Goal: Transaction & Acquisition: Purchase product/service

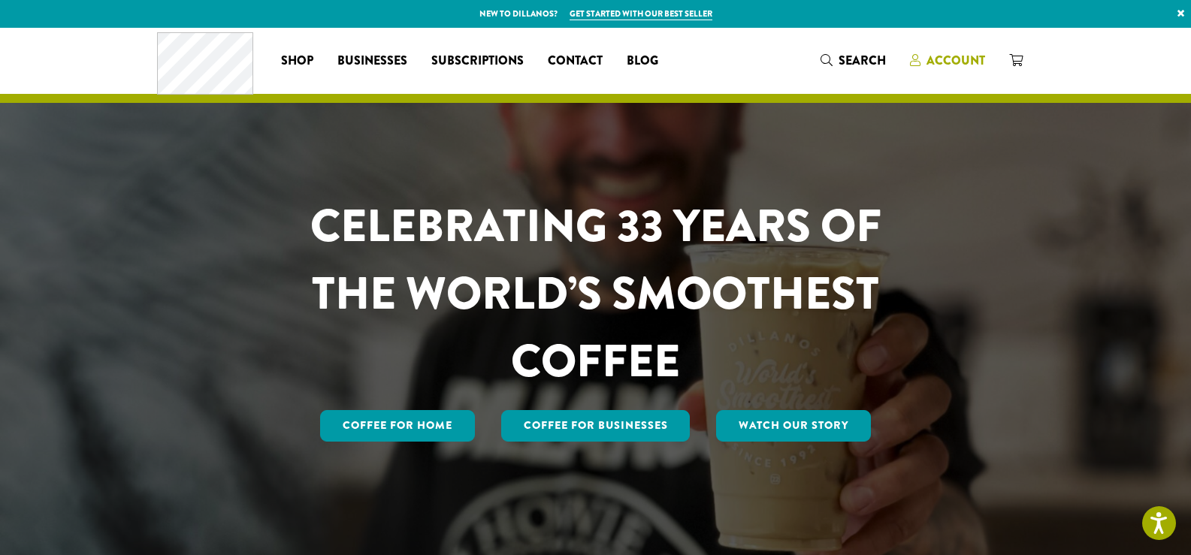
click at [958, 60] on span "Account" at bounding box center [955, 60] width 59 height 17
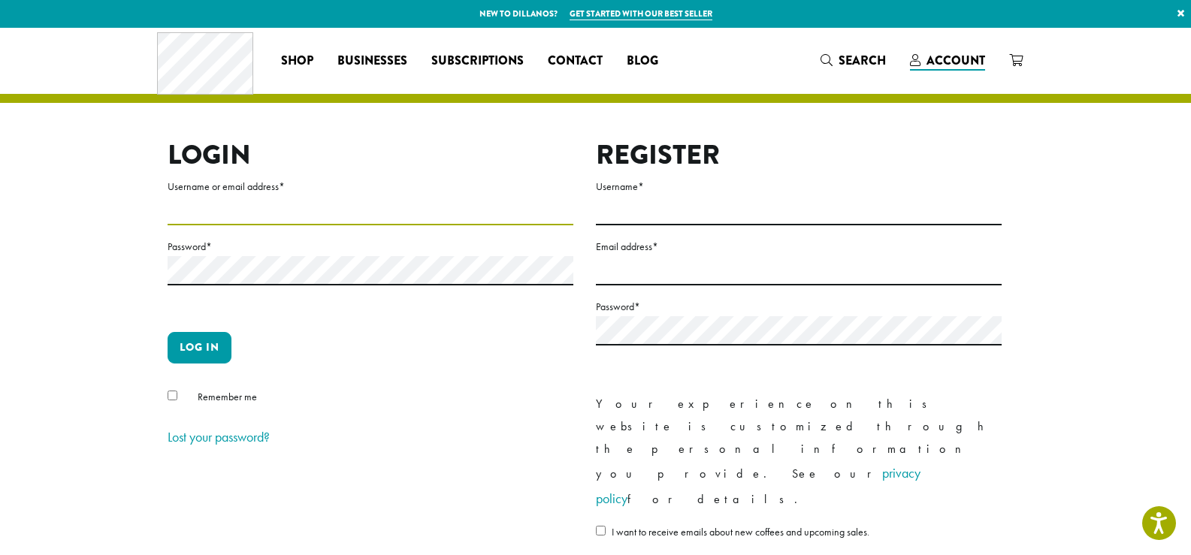
type input "**********"
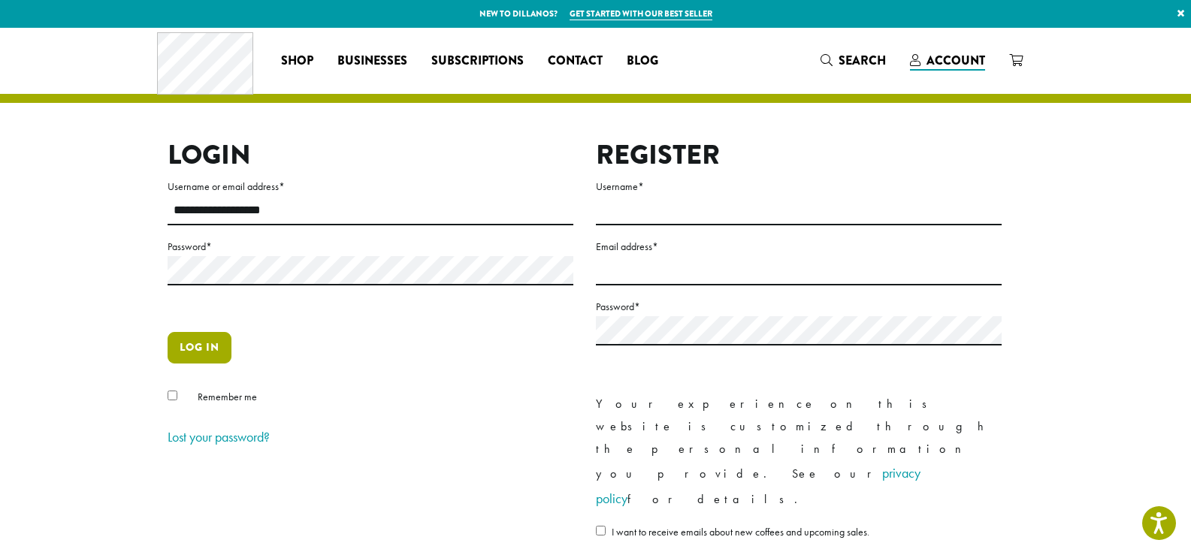
click at [210, 352] on button "Log in" at bounding box center [200, 348] width 64 height 32
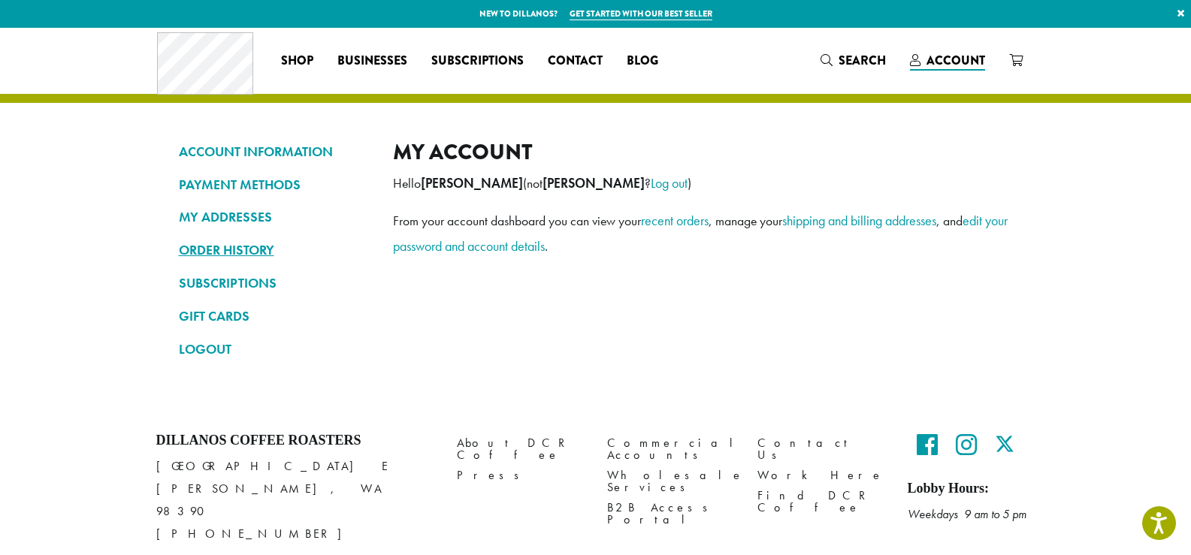
click at [260, 255] on link "ORDER HISTORY" at bounding box center [275, 250] width 192 height 26
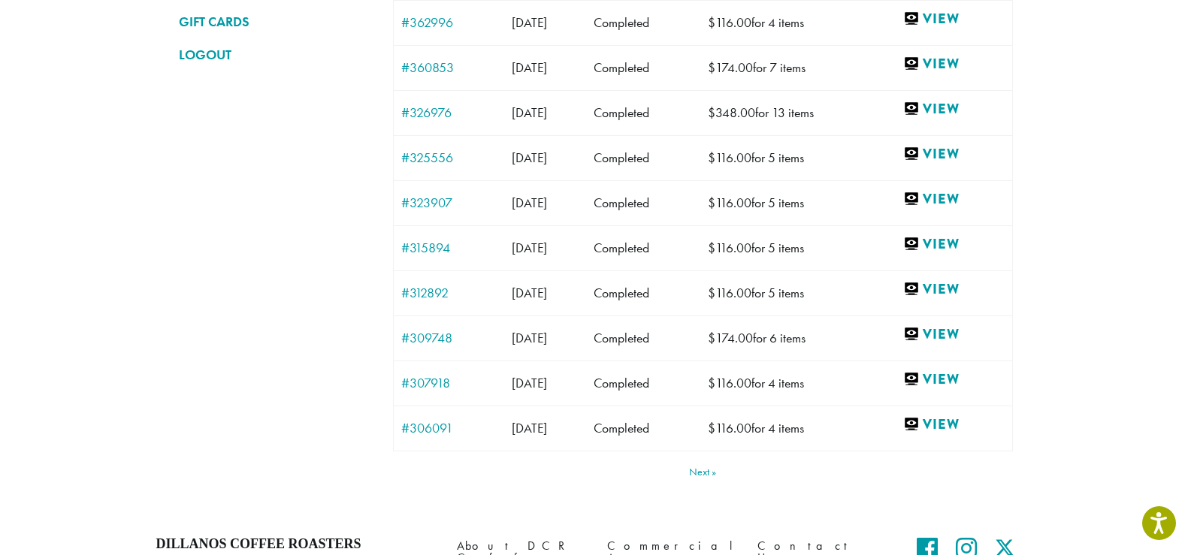
scroll to position [300, 0]
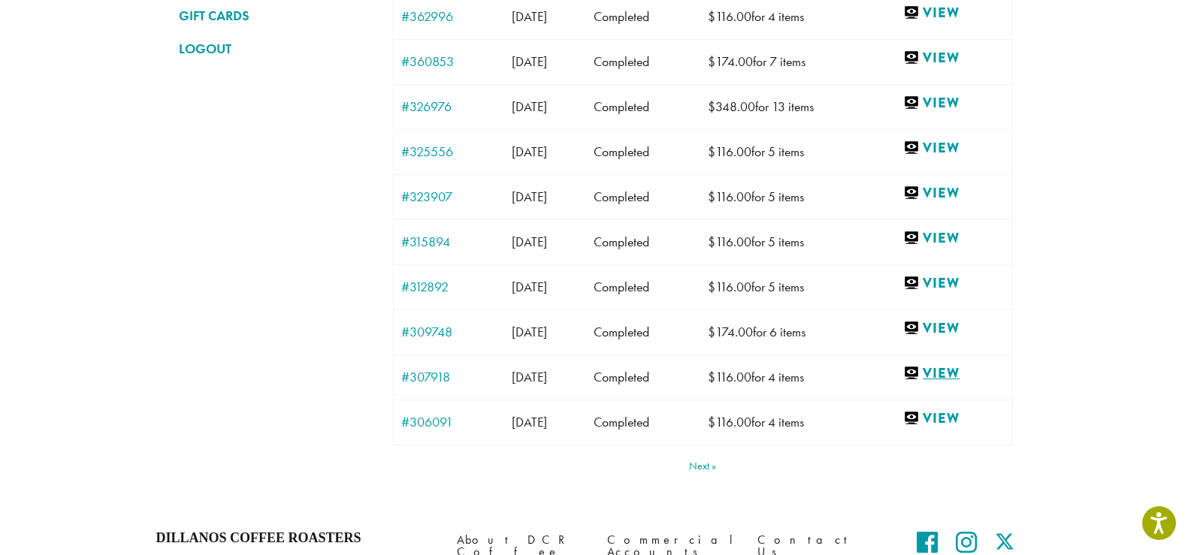
click at [947, 379] on link "View" at bounding box center [953, 373] width 101 height 19
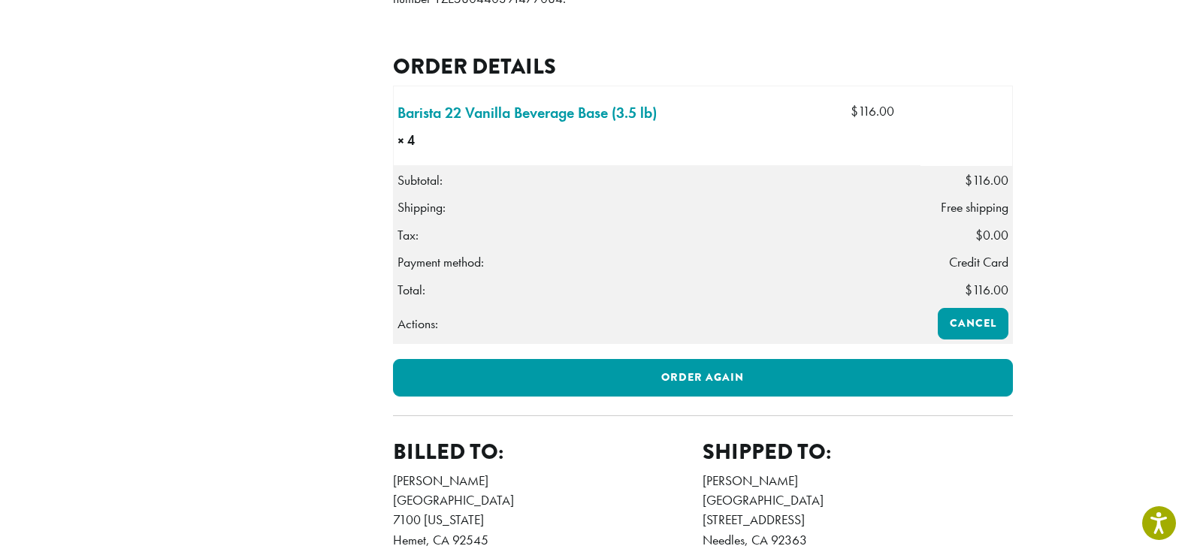
scroll to position [451, 0]
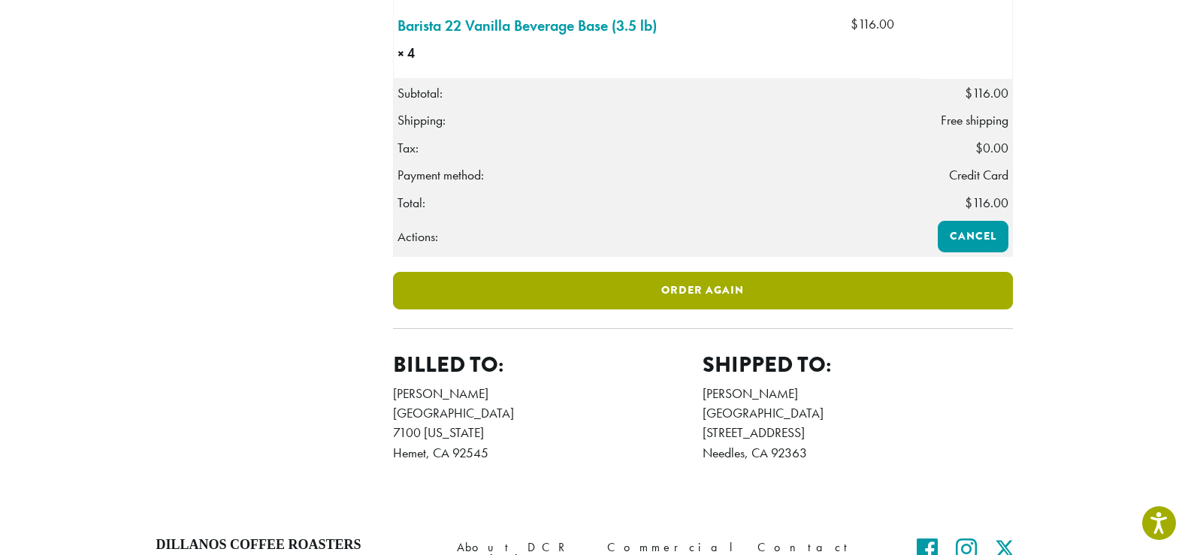
click at [706, 310] on link "Order again" at bounding box center [703, 291] width 620 height 38
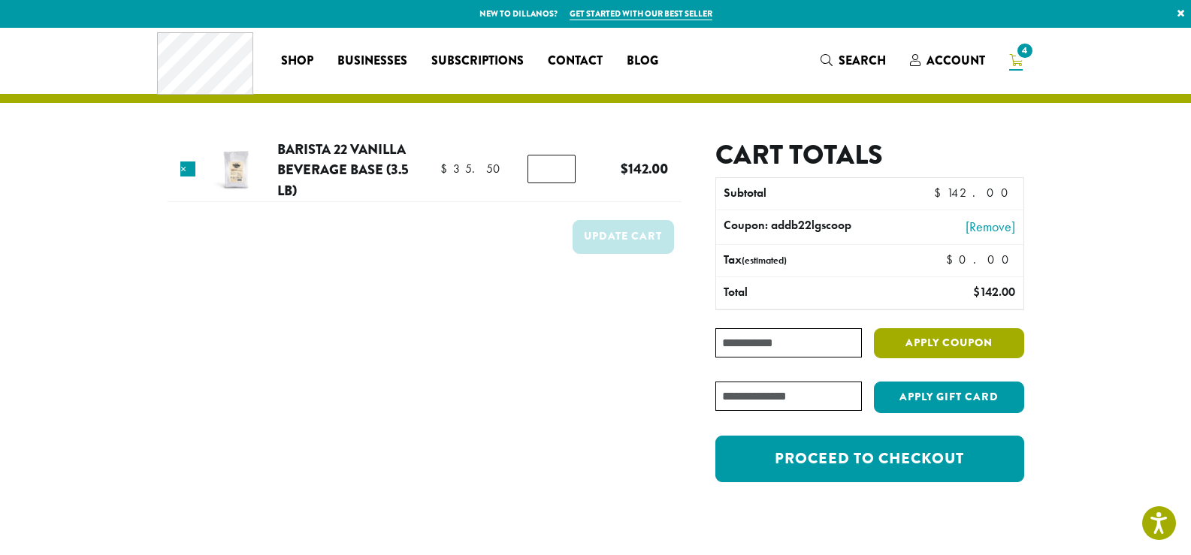
click at [930, 357] on button "Apply coupon" at bounding box center [949, 343] width 150 height 31
click at [826, 346] on input "Coupon:" at bounding box center [788, 342] width 146 height 29
click at [986, 229] on link "[Remove]" at bounding box center [960, 226] width 107 height 20
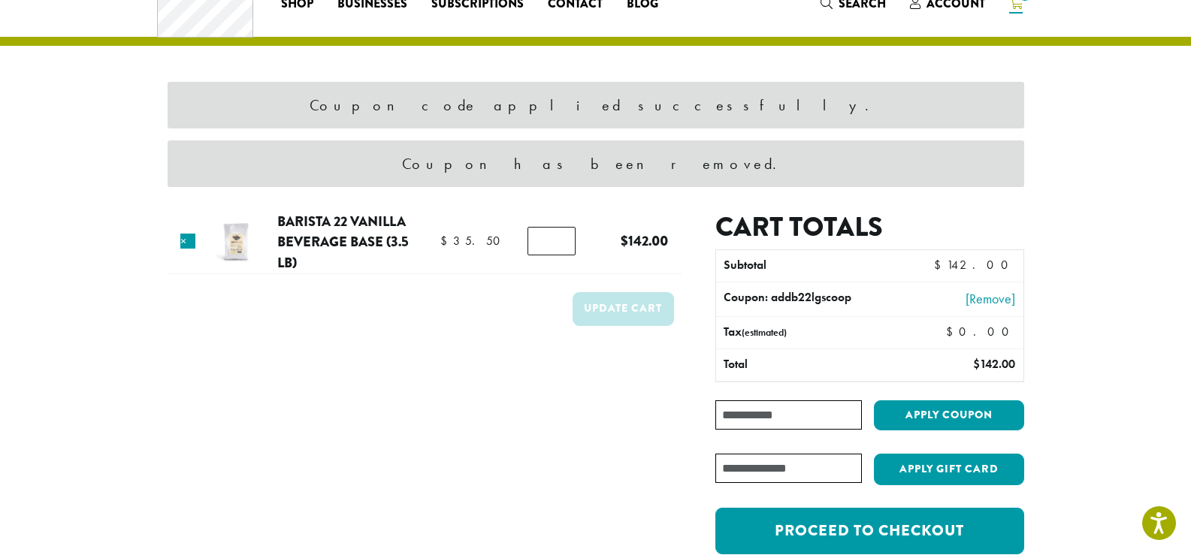
scroll to position [64, 0]
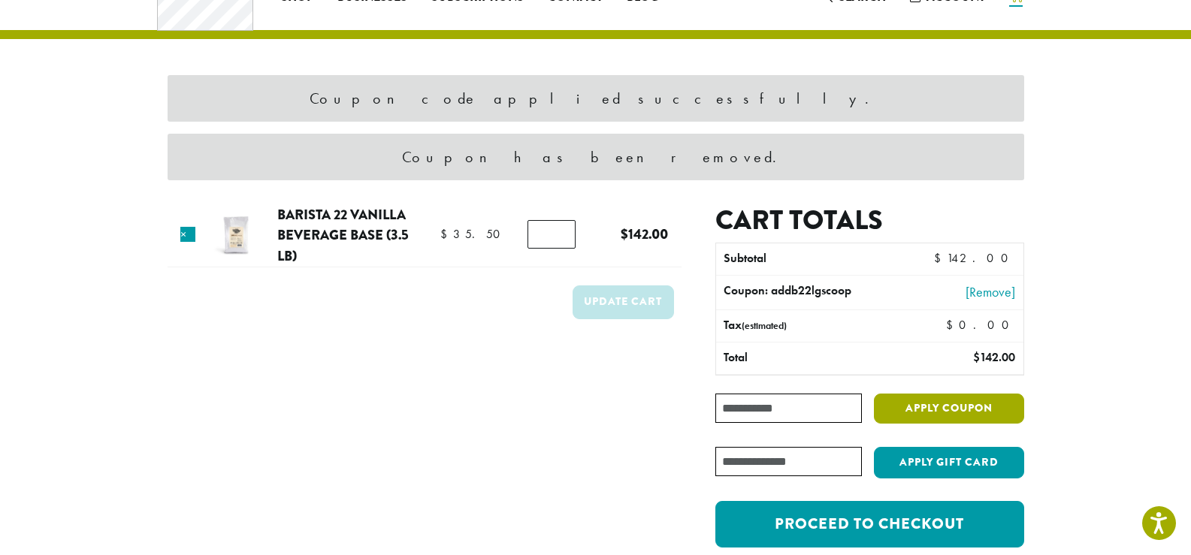
click at [960, 406] on button "Apply coupon" at bounding box center [949, 409] width 150 height 31
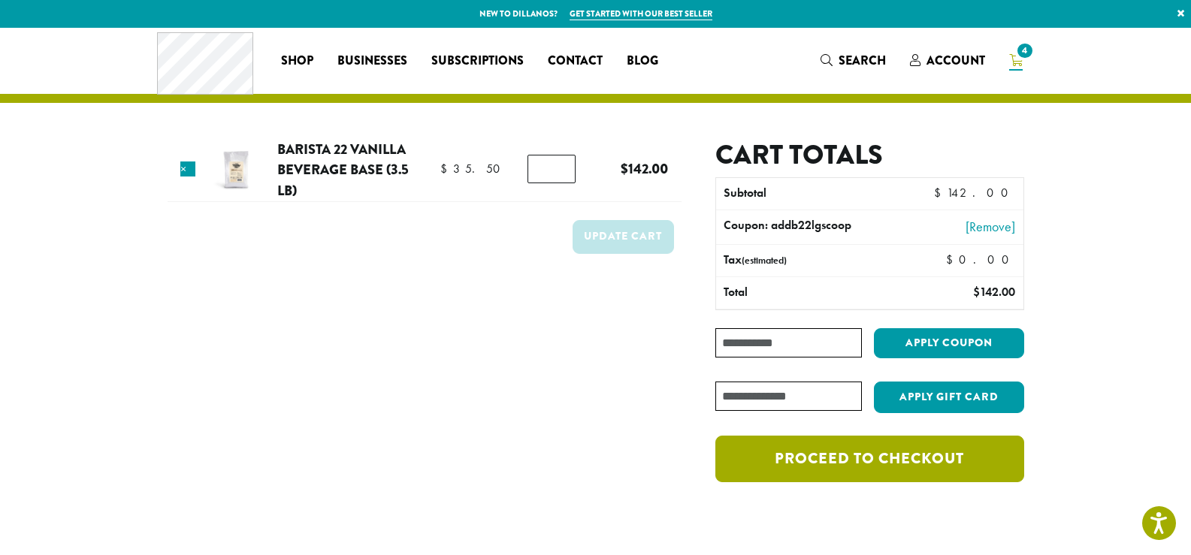
click at [884, 467] on link "Proceed to checkout" at bounding box center [869, 459] width 308 height 47
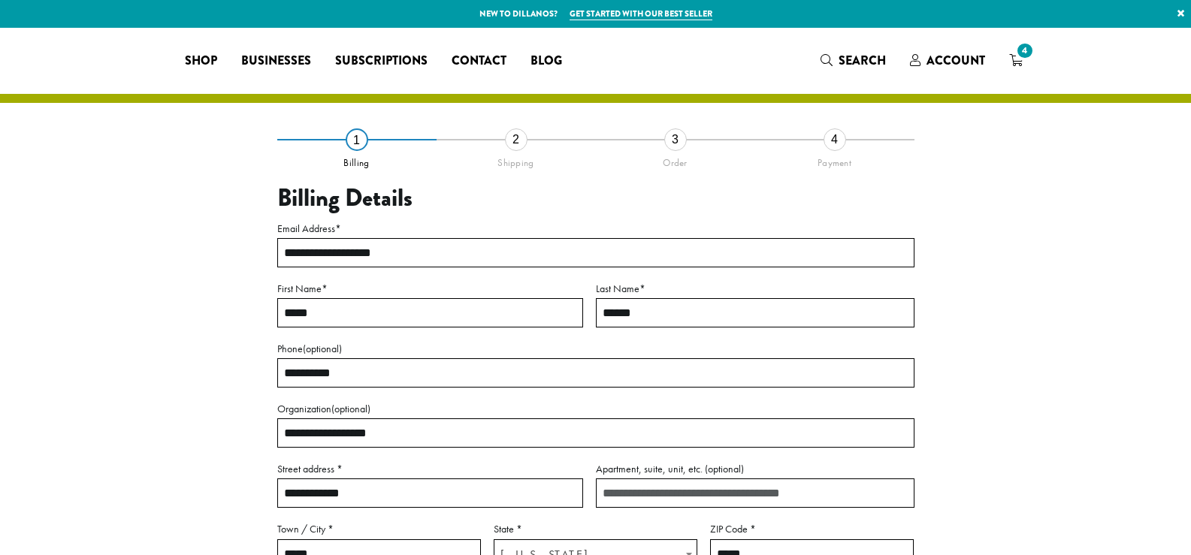
select select "**"
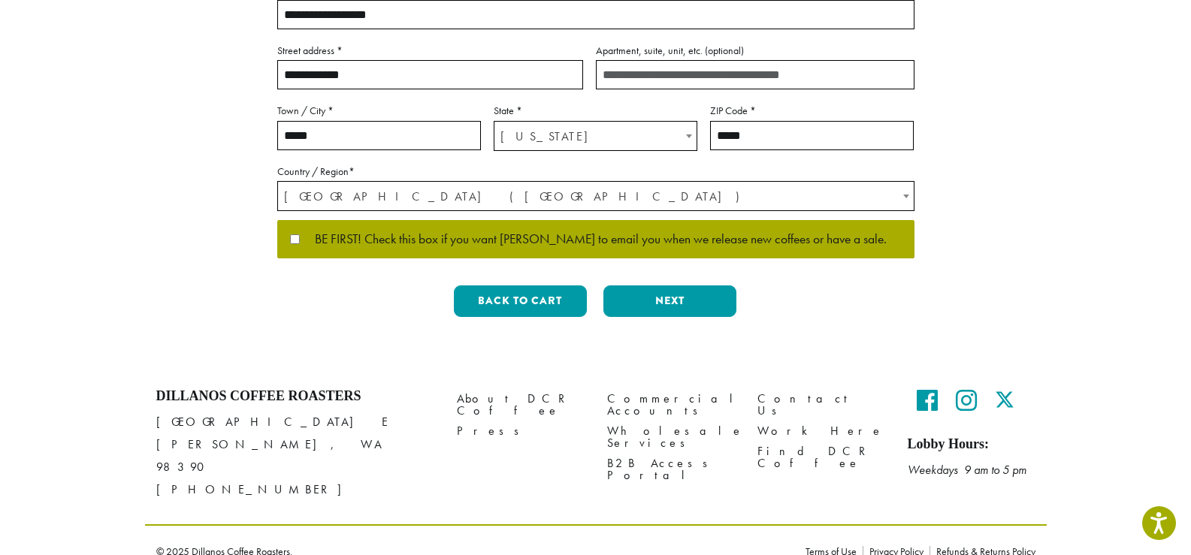
scroll to position [421, 0]
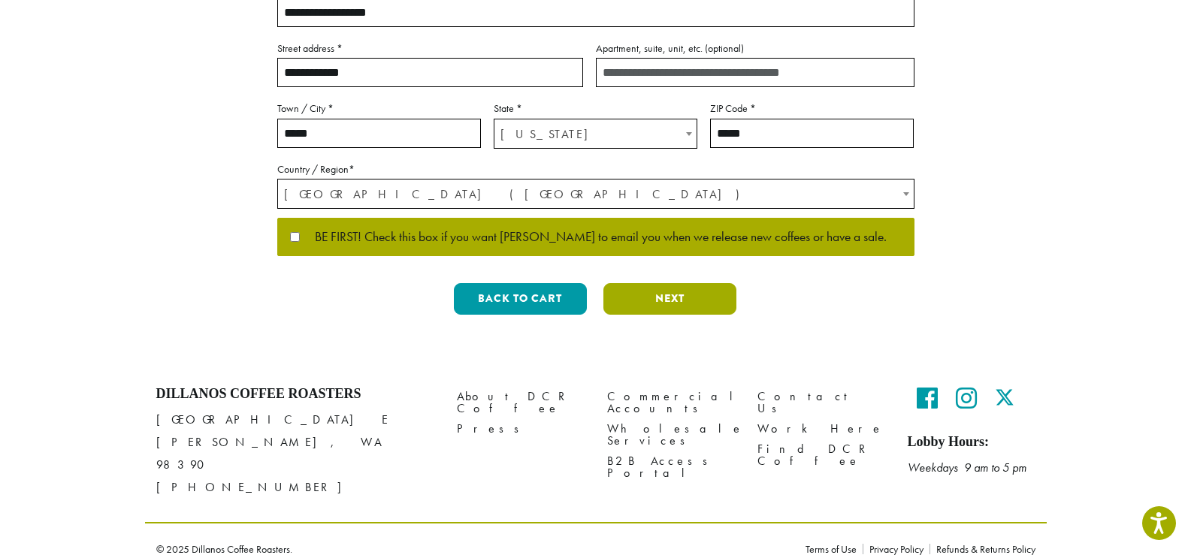
click at [673, 303] on button "Next" at bounding box center [669, 299] width 133 height 32
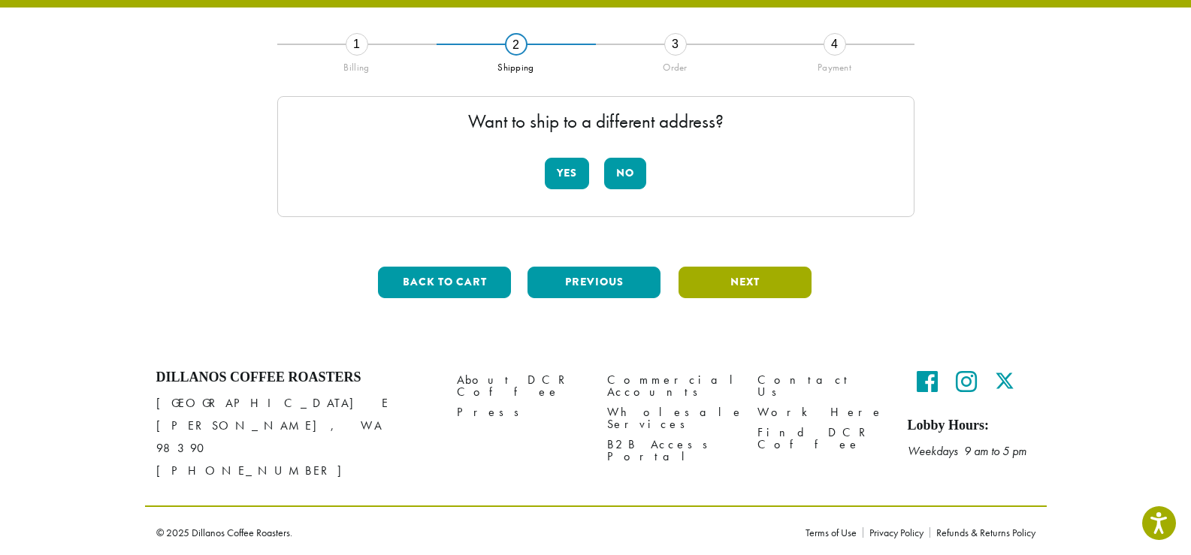
scroll to position [79, 0]
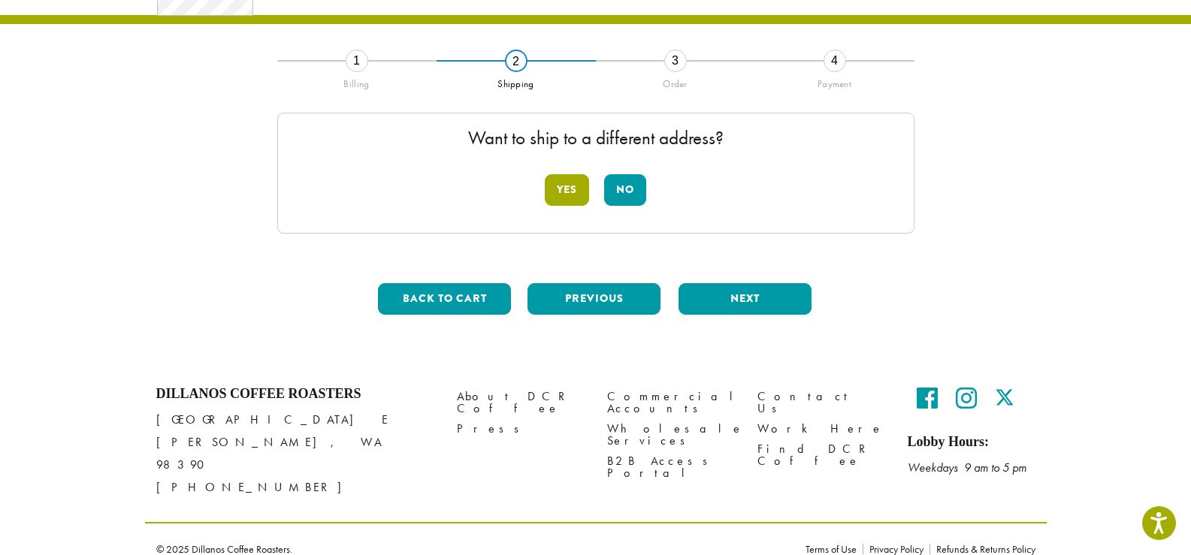
click at [565, 194] on button "Yes" at bounding box center [567, 190] width 44 height 32
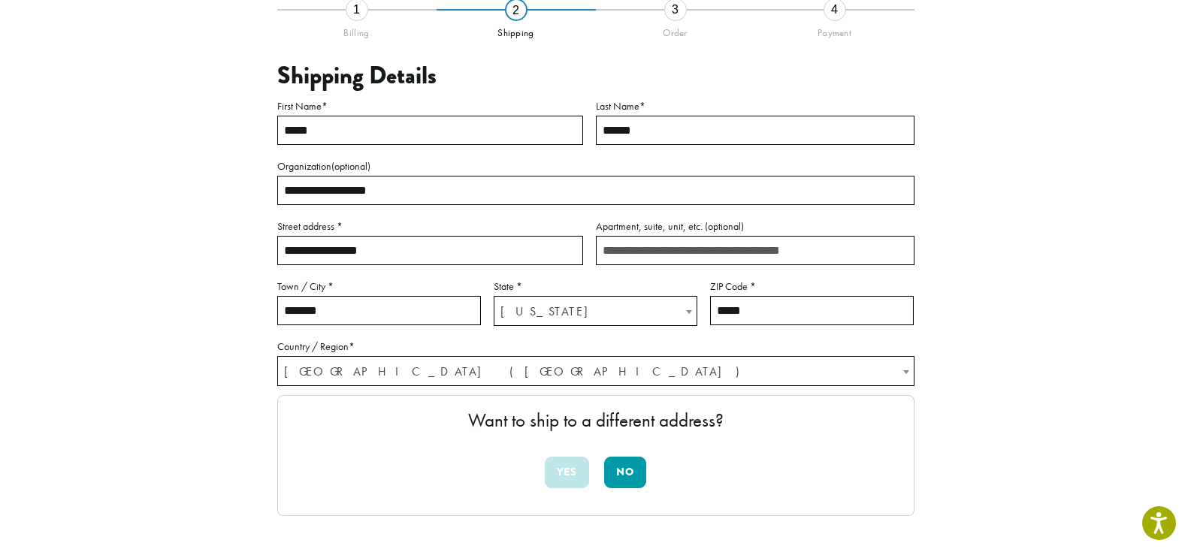
scroll to position [154, 0]
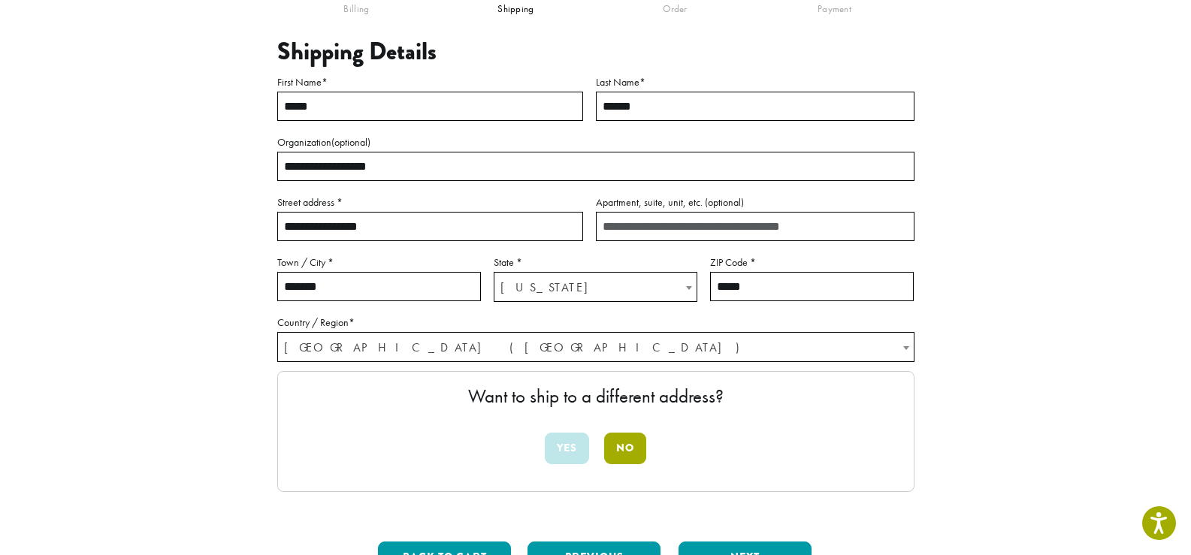
click at [634, 451] on button "No" at bounding box center [625, 449] width 42 height 32
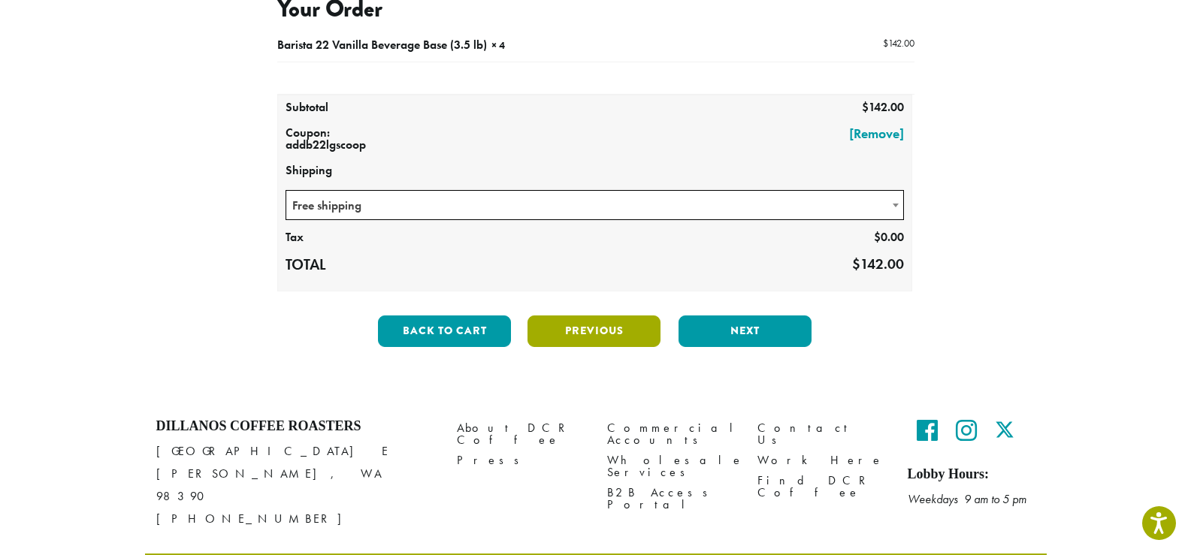
scroll to position [222, 0]
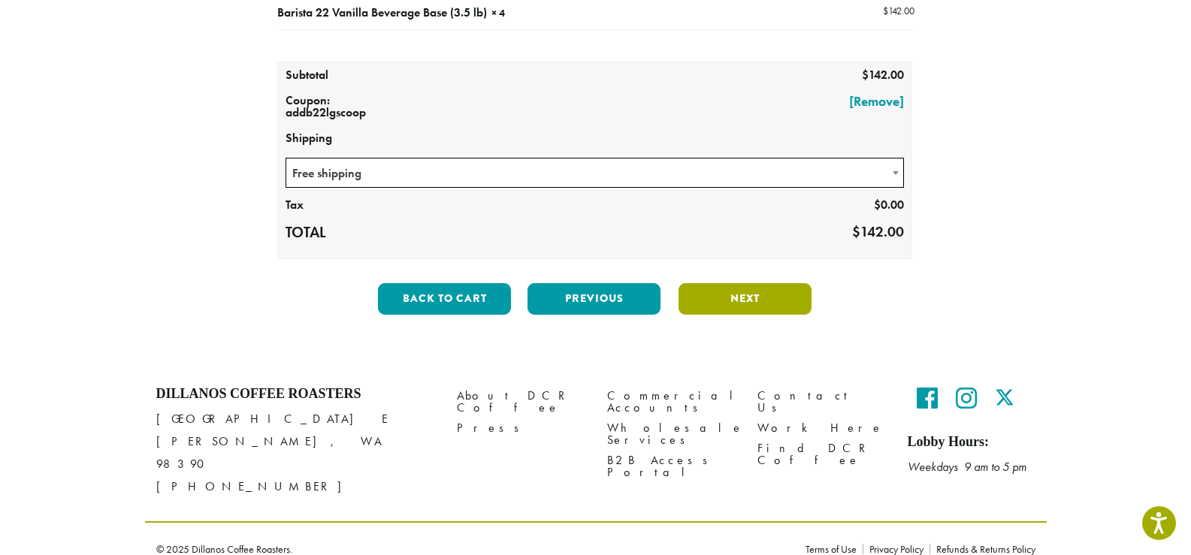
click at [751, 300] on button "Next" at bounding box center [744, 299] width 133 height 32
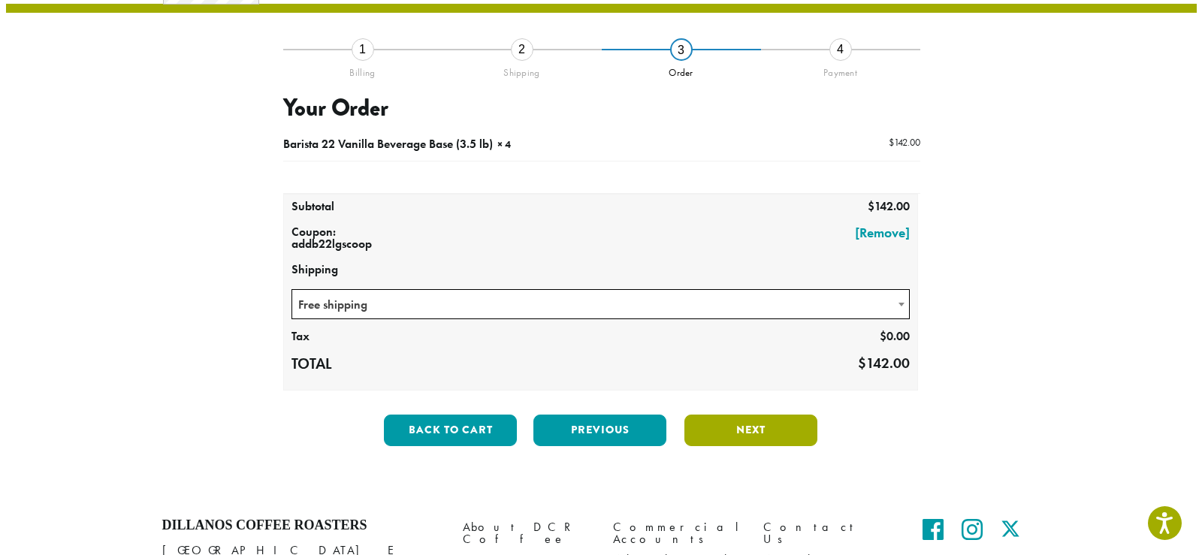
scroll to position [86, 0]
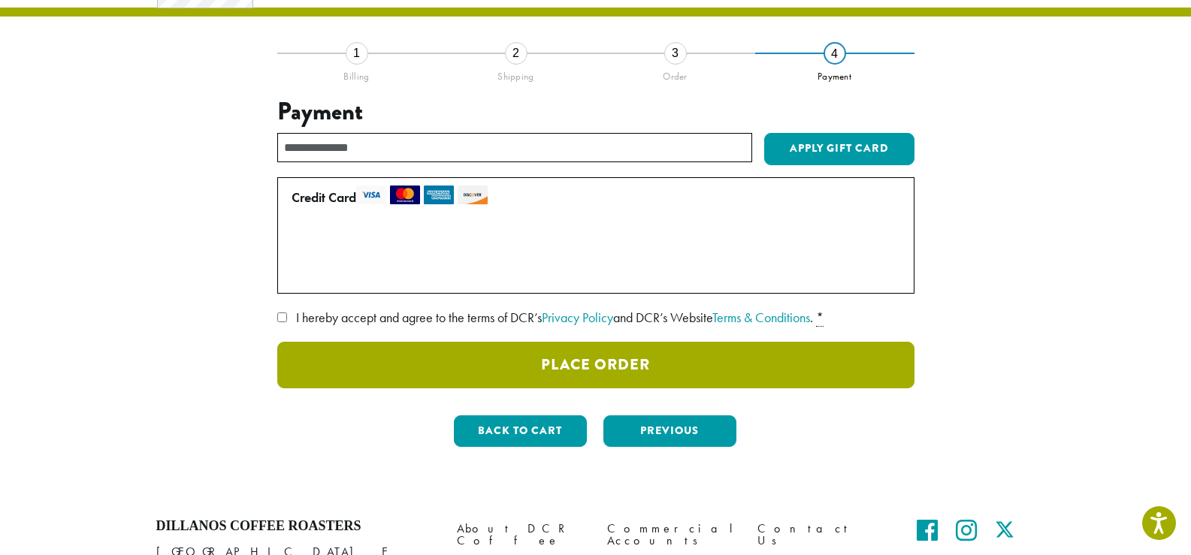
click at [593, 357] on button "Place Order" at bounding box center [595, 365] width 637 height 47
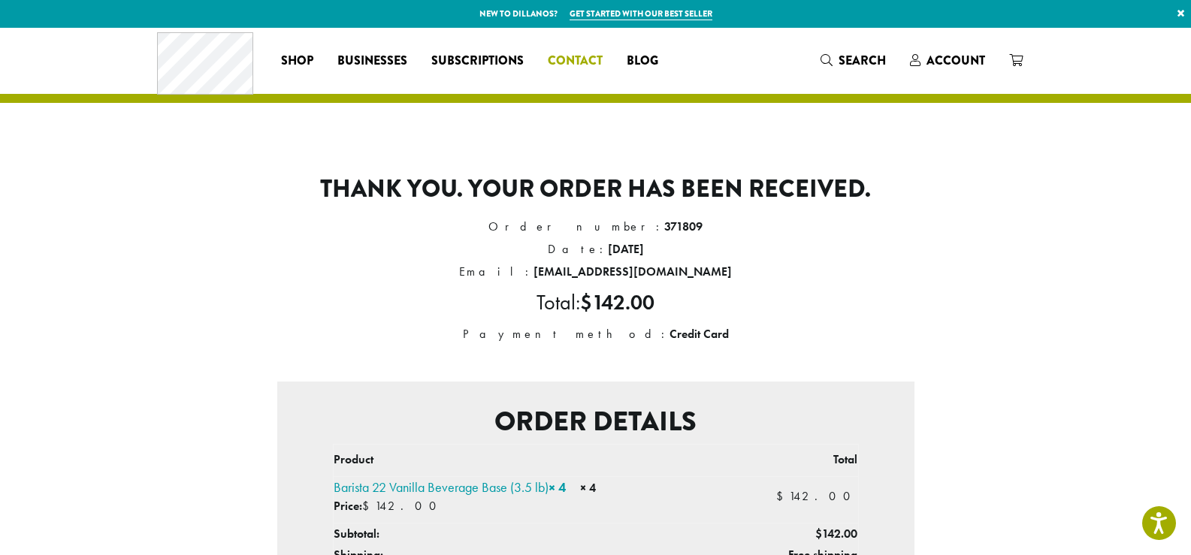
click at [565, 63] on span "Contact" at bounding box center [575, 61] width 55 height 19
click at [559, 62] on span "Contact" at bounding box center [575, 61] width 55 height 19
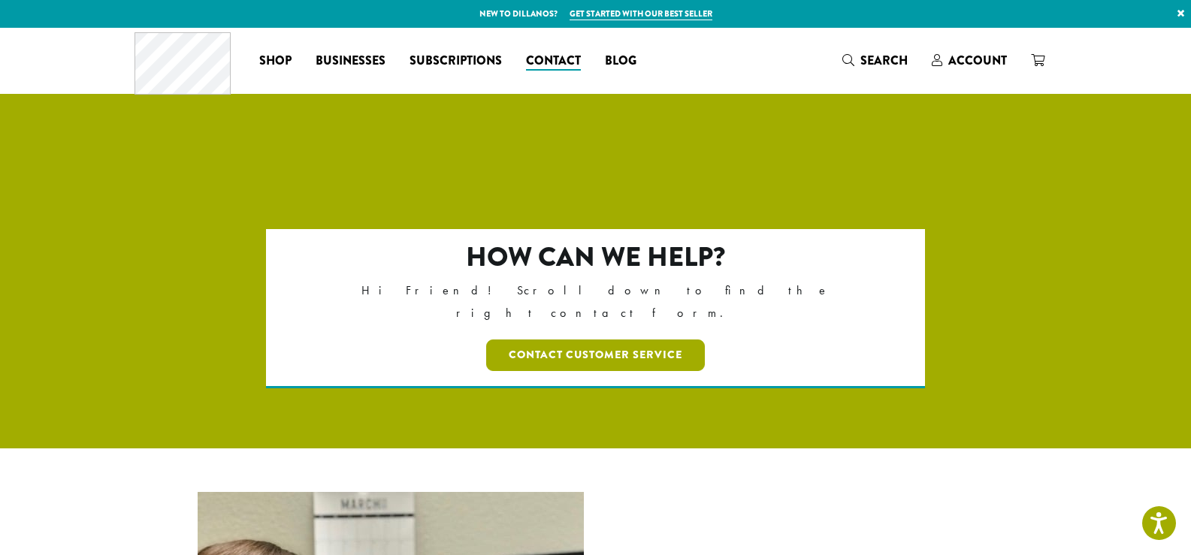
click at [633, 340] on link "Contact Customer Service" at bounding box center [595, 356] width 219 height 32
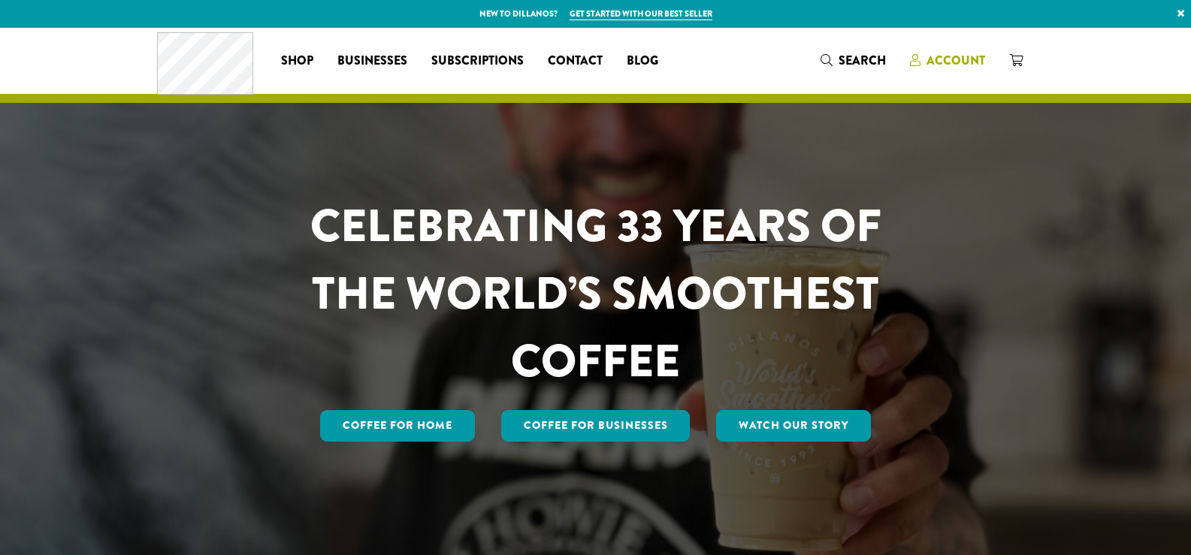
click at [959, 61] on span "Account" at bounding box center [955, 60] width 59 height 17
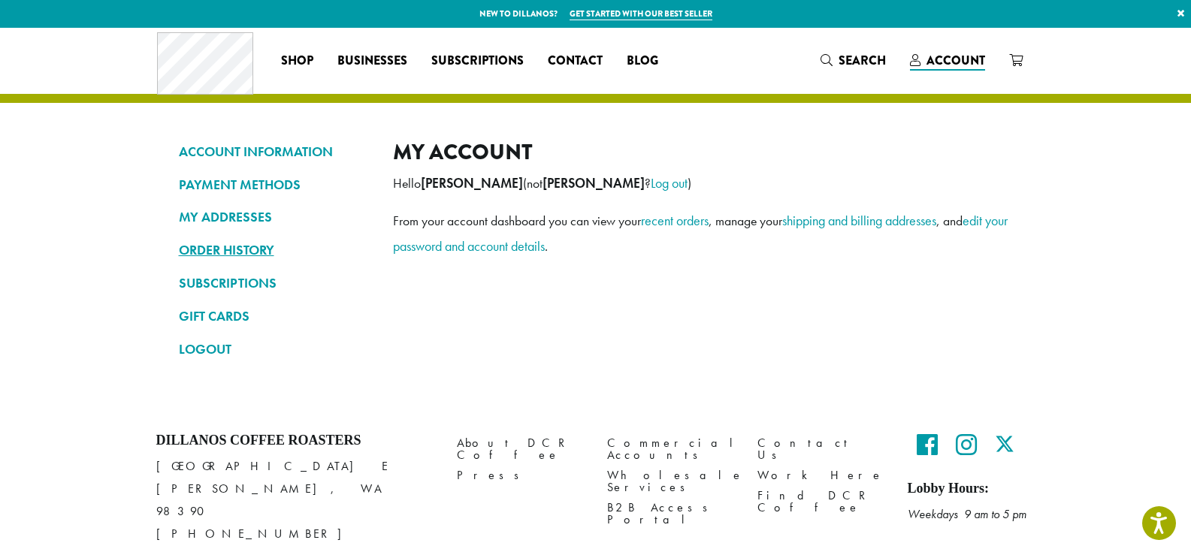
click at [239, 255] on link "ORDER HISTORY" at bounding box center [275, 250] width 192 height 26
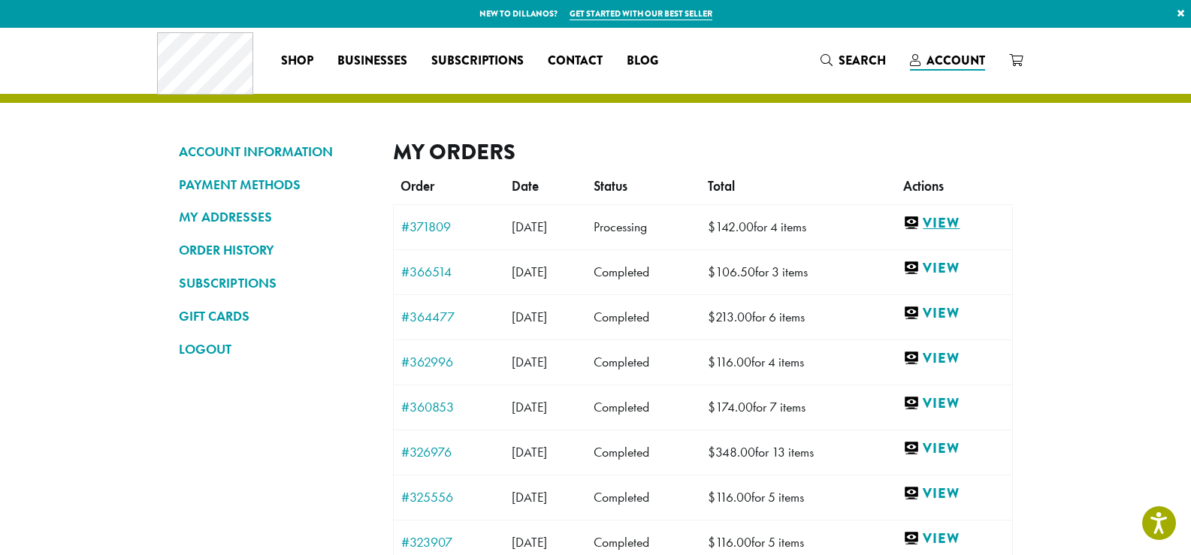
click at [959, 231] on link "View" at bounding box center [953, 223] width 101 height 19
